Goal: Task Accomplishment & Management: Manage account settings

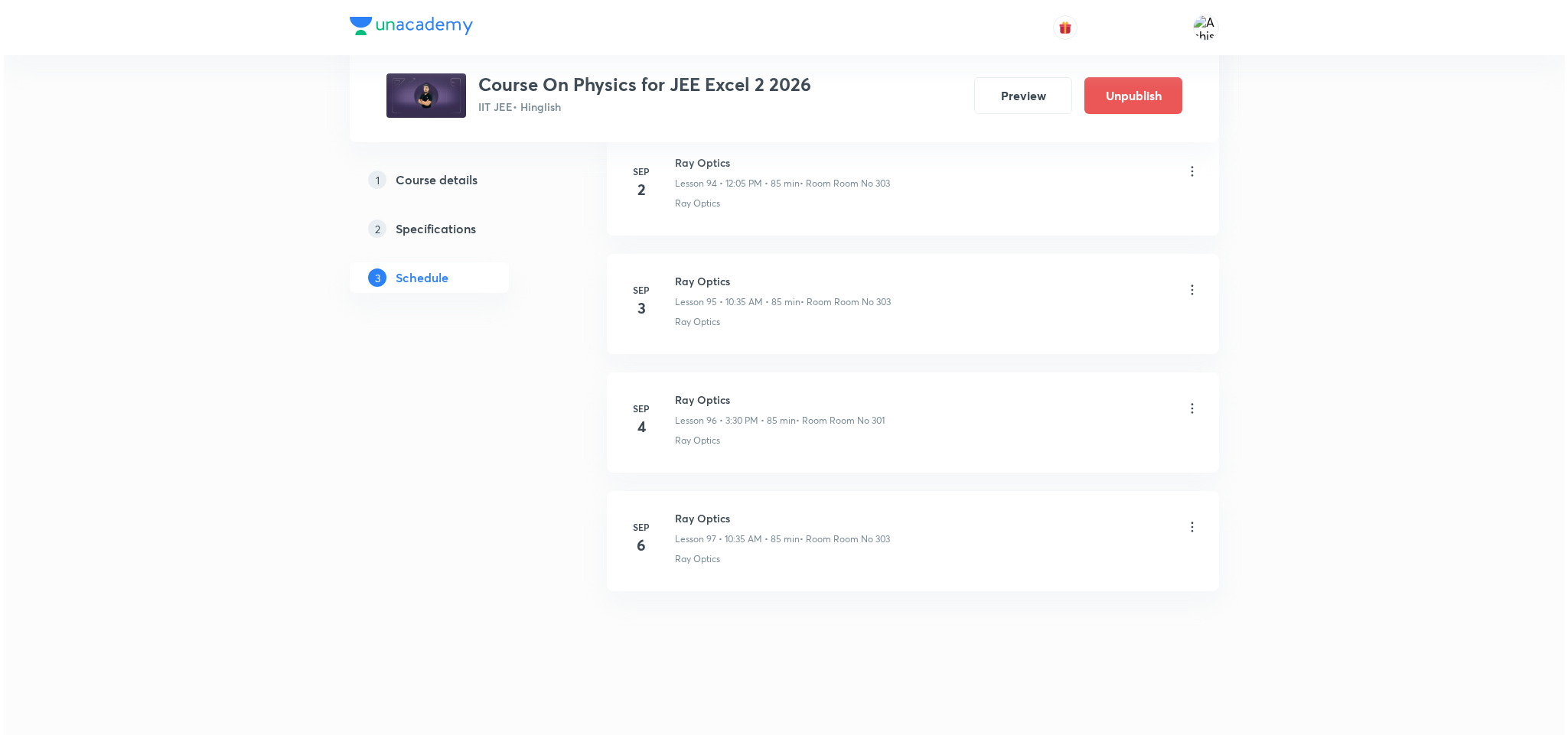
scroll to position [12100, 0]
click at [1188, 407] on icon at bounding box center [1189, 408] width 2 height 10
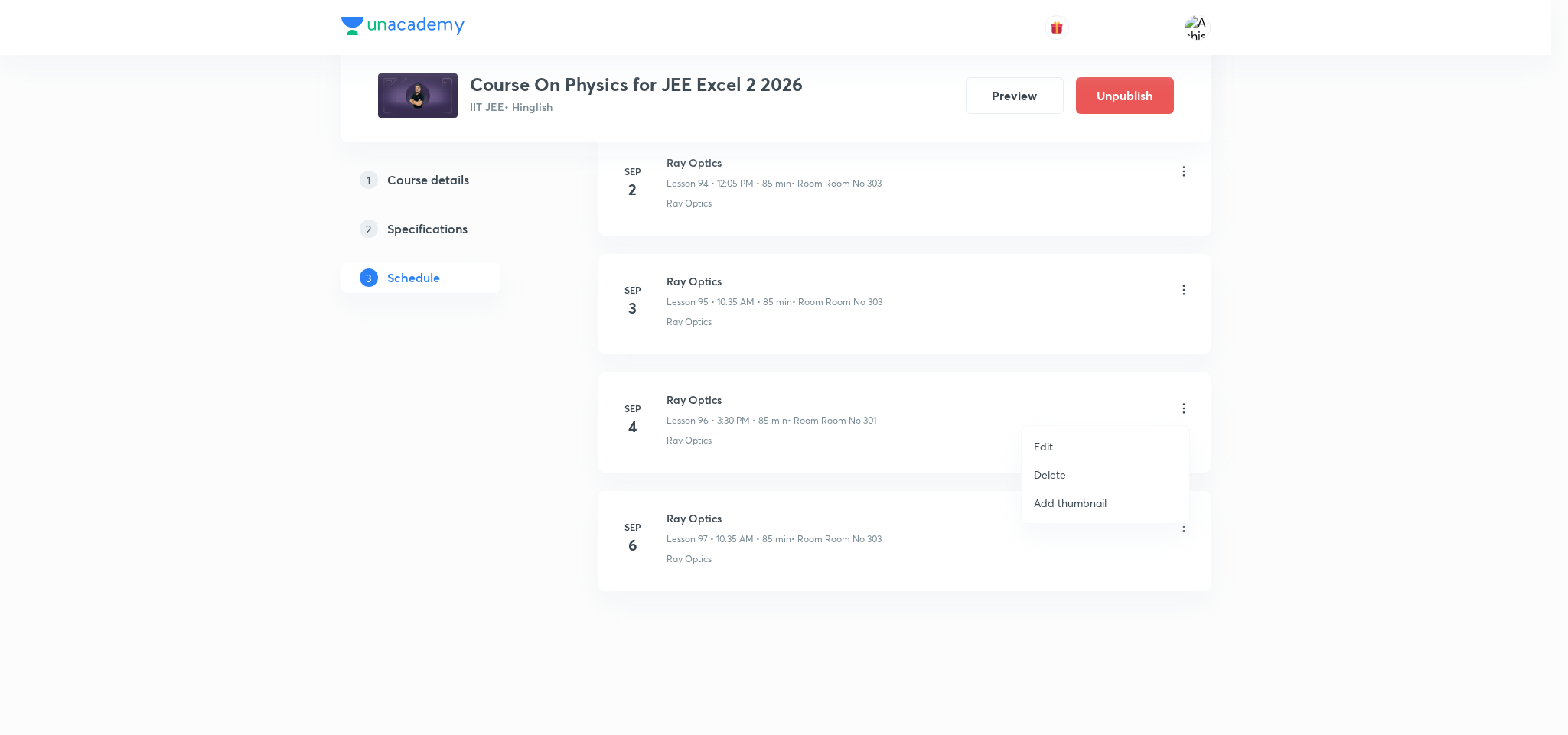
click at [1045, 446] on p "Edit" at bounding box center [1043, 447] width 19 height 16
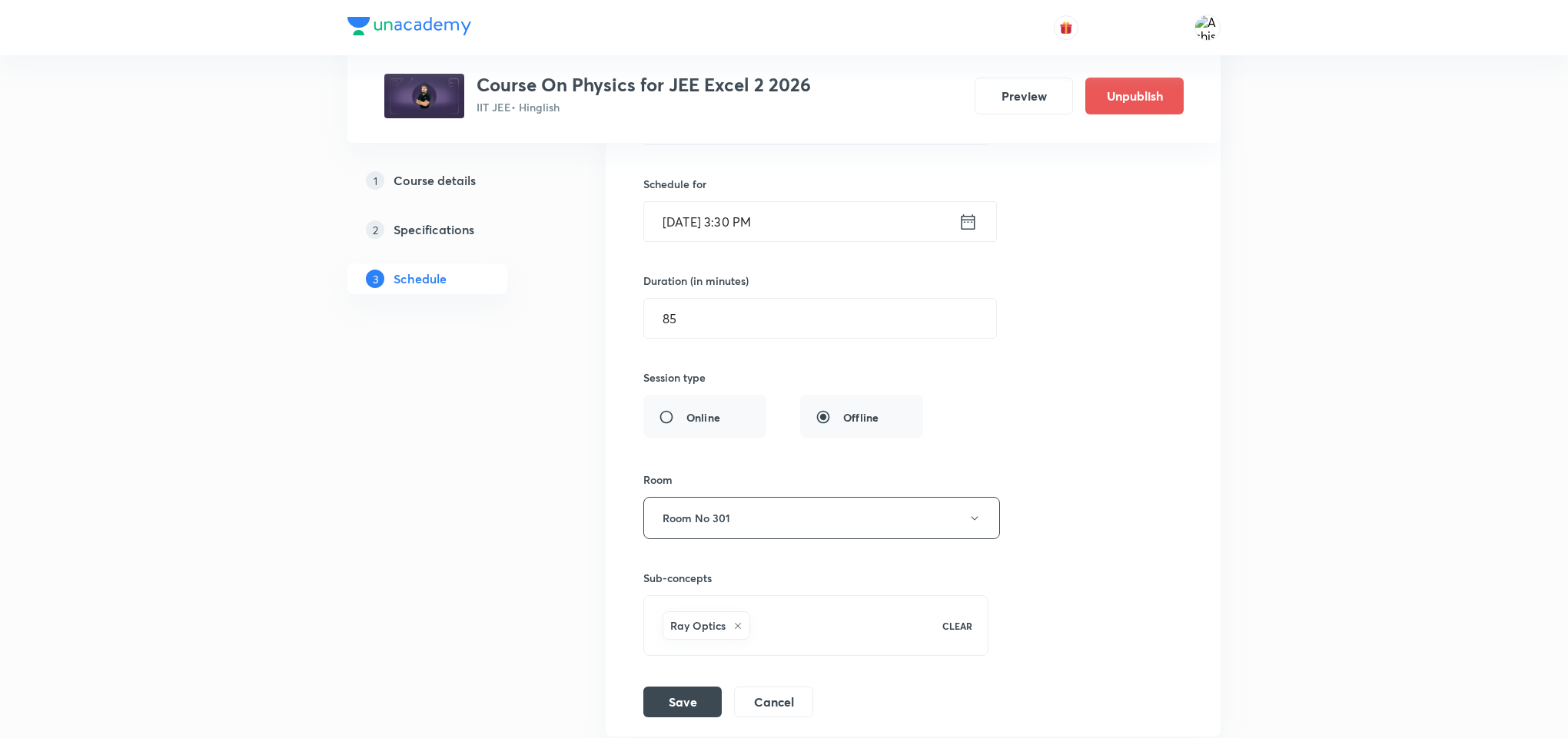
scroll to position [11689, 0]
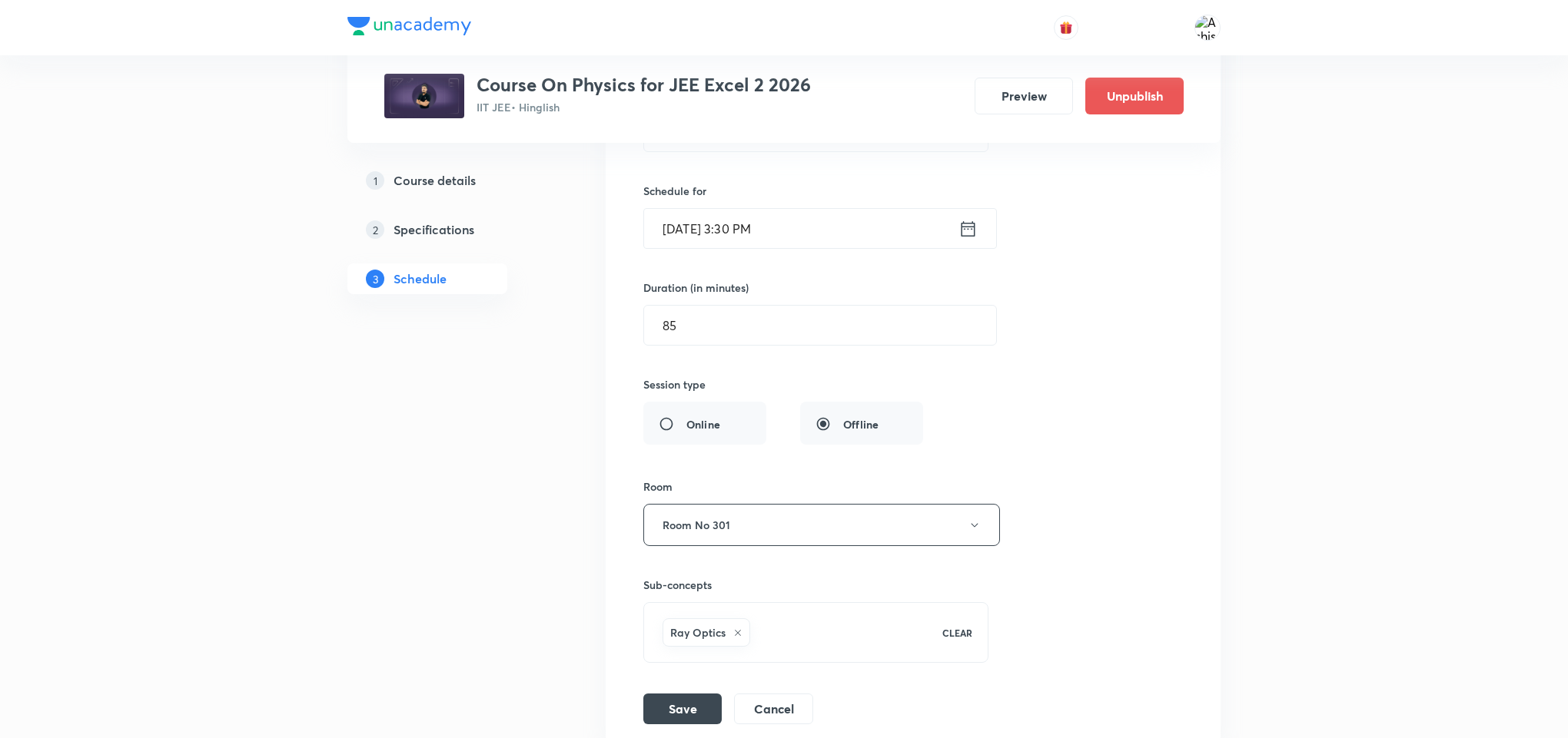
click at [733, 249] on input "Sep 4, 2025, 3:30 PM" at bounding box center [801, 228] width 314 height 39
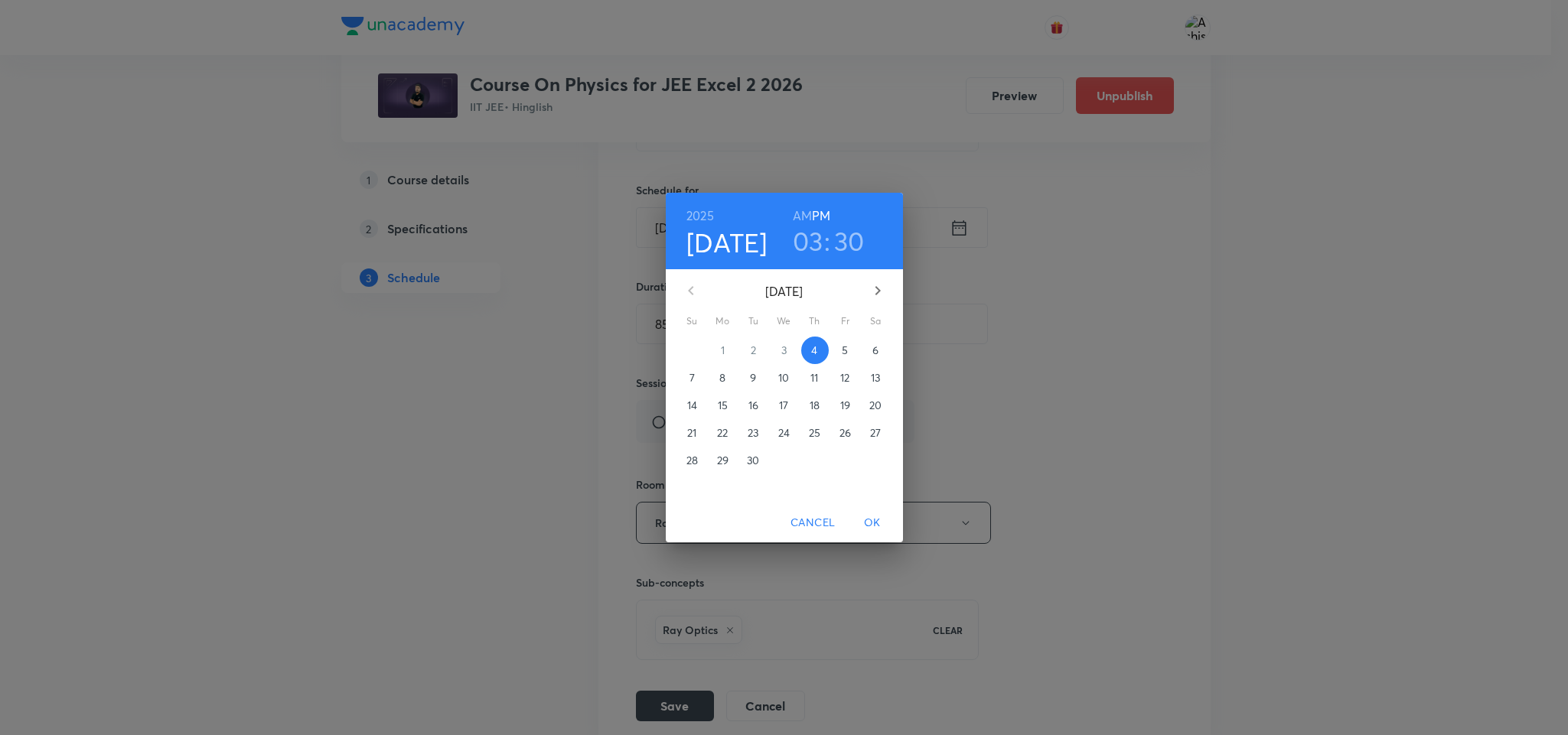
click at [815, 240] on h3 "03" at bounding box center [807, 241] width 31 height 32
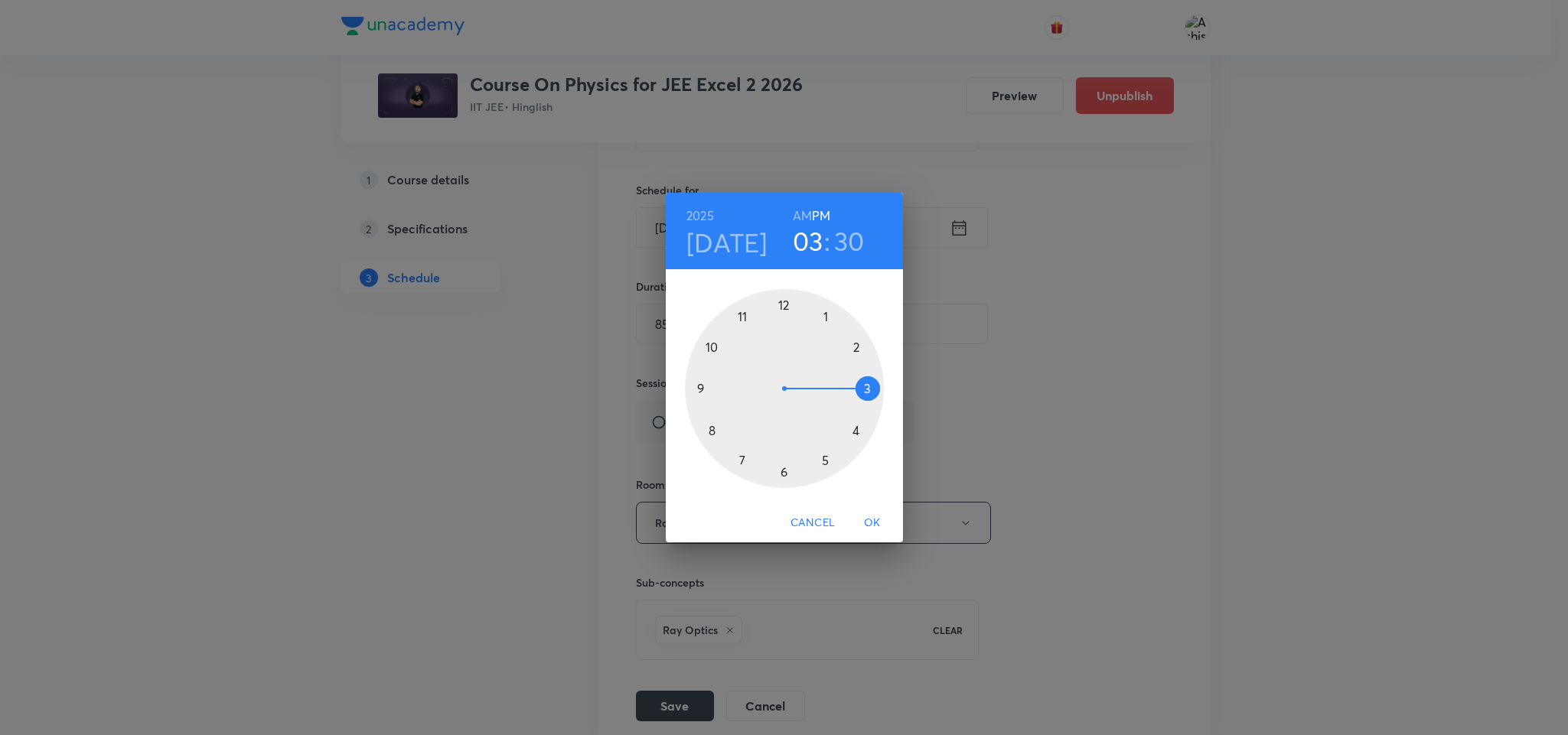
click at [861, 379] on div at bounding box center [784, 388] width 199 height 199
drag, startPoint x: 783, startPoint y: 471, endPoint x: 829, endPoint y: 319, distance: 158.8
click at [829, 319] on div at bounding box center [784, 388] width 199 height 199
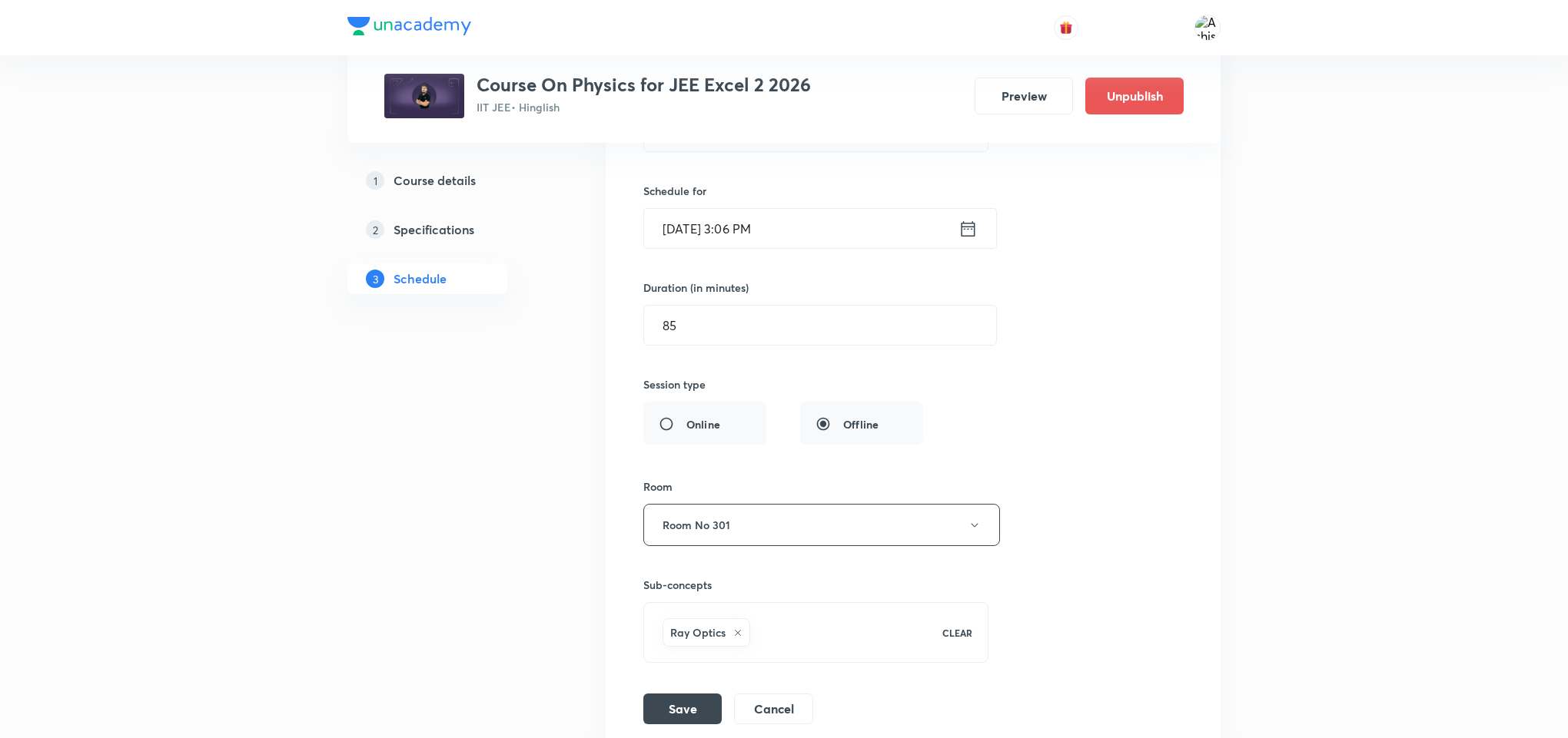
scroll to position [12035, 0]
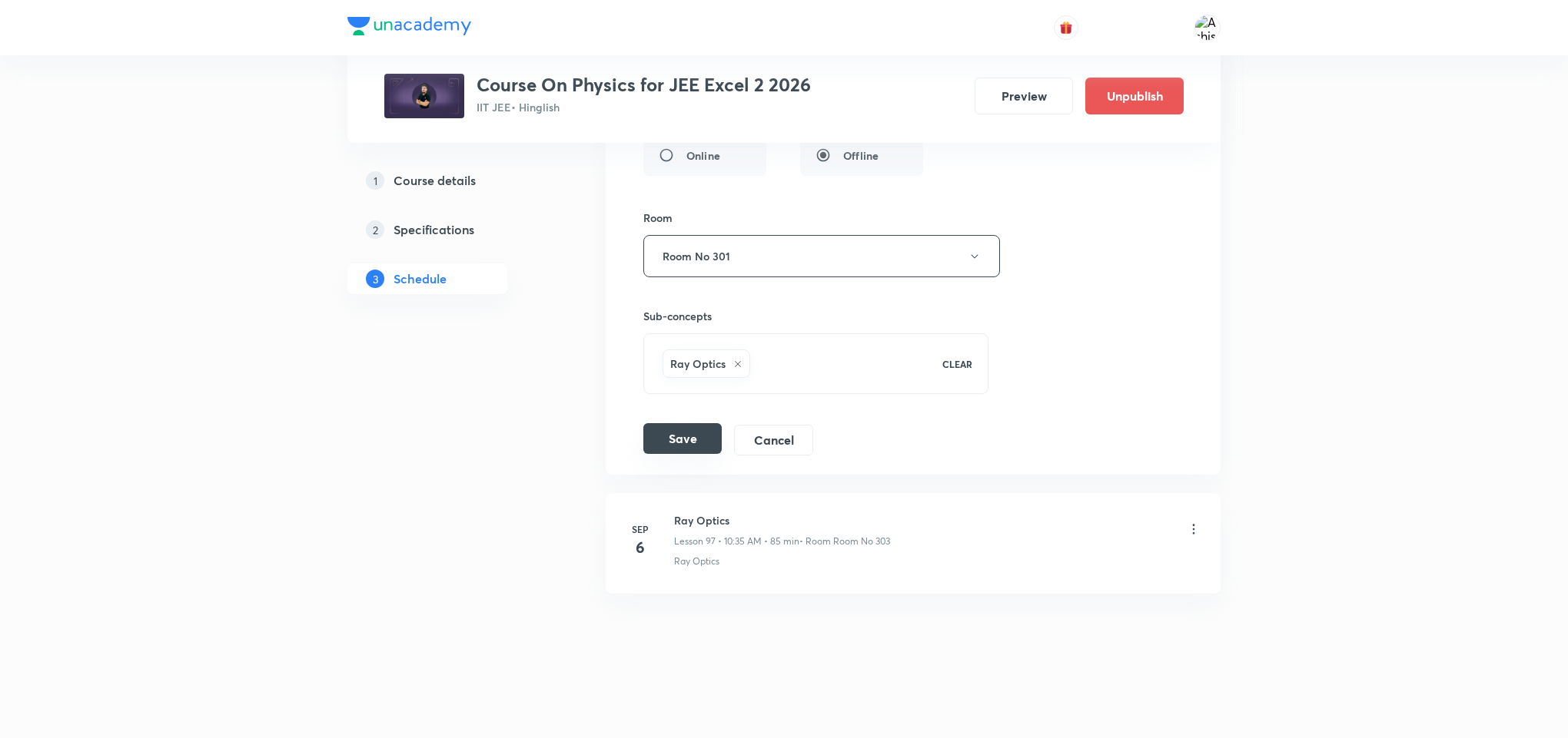
click at [684, 441] on button "Save" at bounding box center [683, 439] width 79 height 31
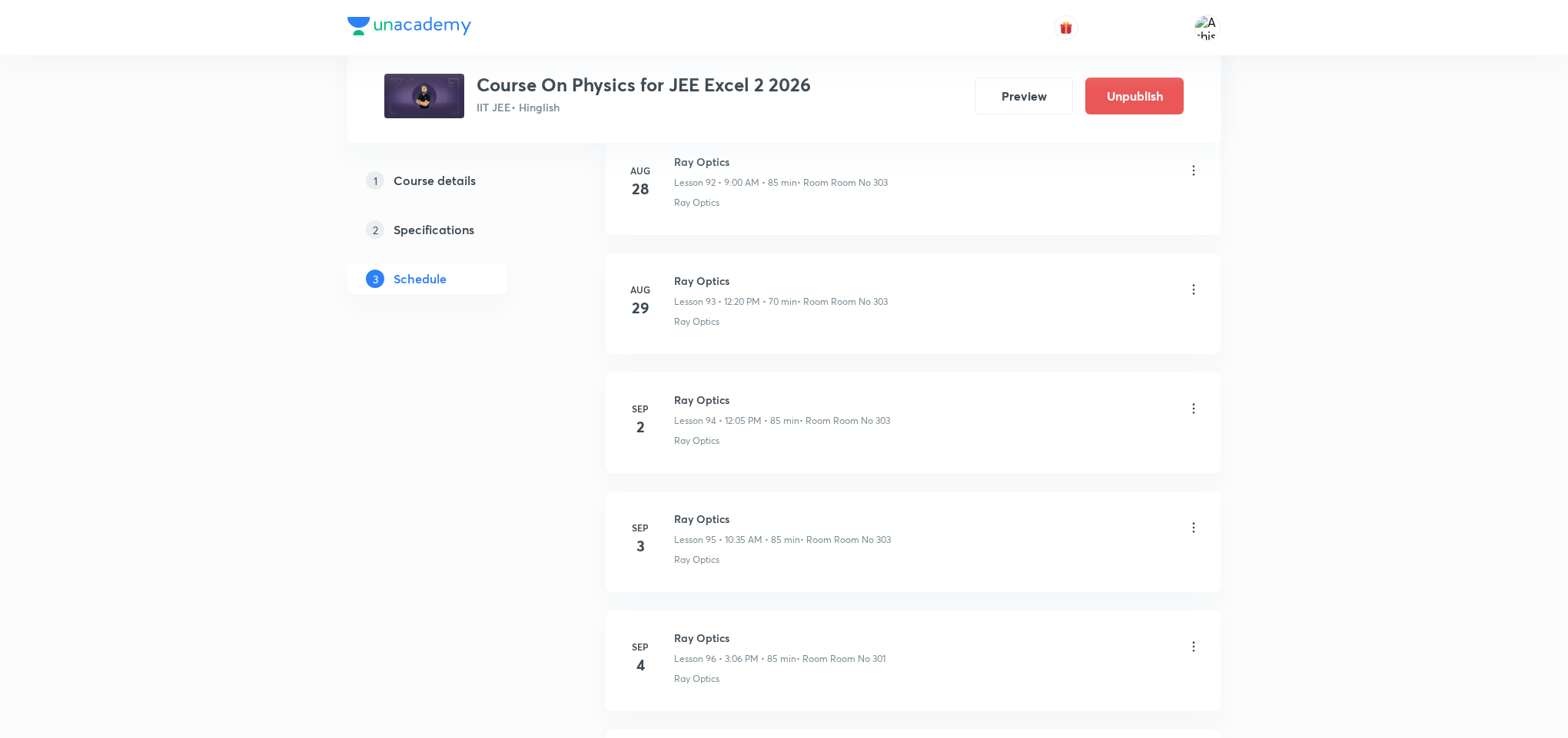
scroll to position [11439, 0]
click at [819, 420] on p "• Room Room No 301" at bounding box center [841, 423] width 90 height 14
